Goal: Check status: Check status

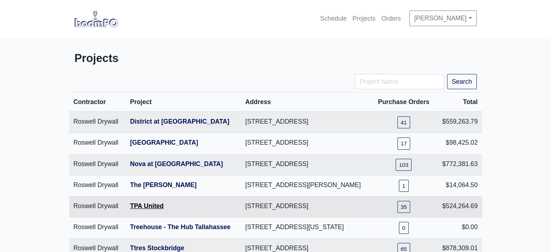
click at [132, 209] on link "TPA United" at bounding box center [147, 205] width 34 height 7
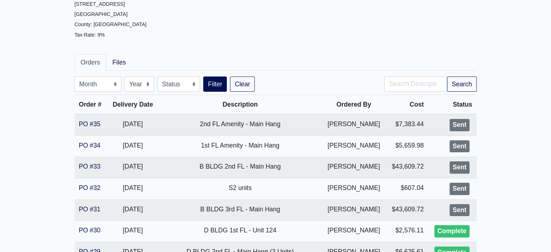
scroll to position [82, 0]
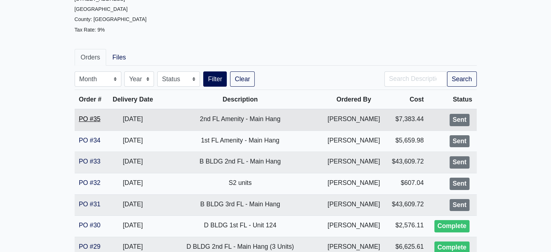
click at [91, 117] on link "PO #35" at bounding box center [90, 118] width 22 height 7
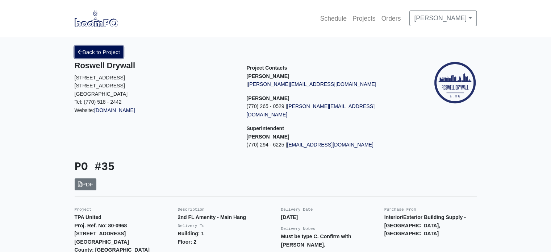
click at [101, 52] on link "Back to Project" at bounding box center [99, 52] width 49 height 12
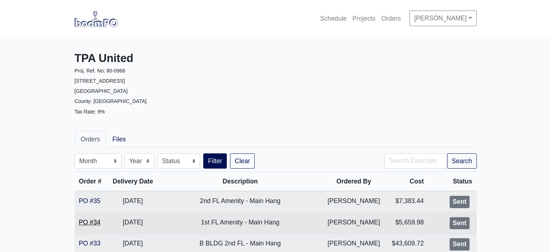
click at [91, 221] on link "PO #34" at bounding box center [90, 221] width 22 height 7
